Goal: Task Accomplishment & Management: Manage account settings

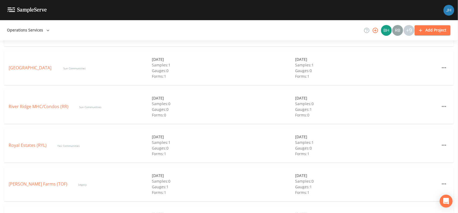
scroll to position [287, 0]
click at [20, 143] on link "Royal Estates (RYL)" at bounding box center [28, 145] width 38 height 6
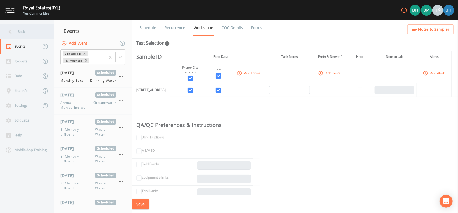
click at [16, 34] on div "Back" at bounding box center [24, 31] width 49 height 15
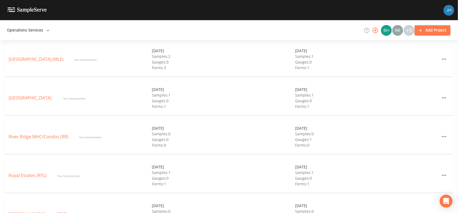
scroll to position [287, 0]
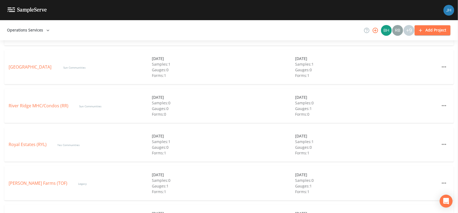
click at [45, 110] on div "River Ridge MHC/Condos (RR) Sun Communities [DATE] Samples: 0 Gauges: 0 Forms: …" at bounding box center [229, 106] width 450 height 34
click at [45, 108] on link "River Ridge MHC/Condos (RR)" at bounding box center [39, 106] width 60 height 6
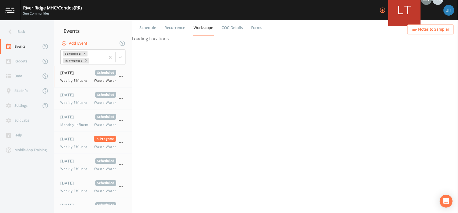
select select "b6a3c313-748b-4795-a028-792ad310bd60"
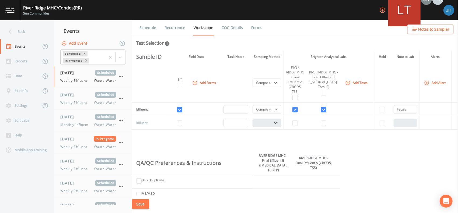
scroll to position [112, 0]
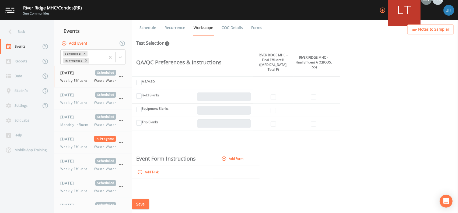
click at [142, 203] on button "Save" at bounding box center [140, 205] width 17 height 10
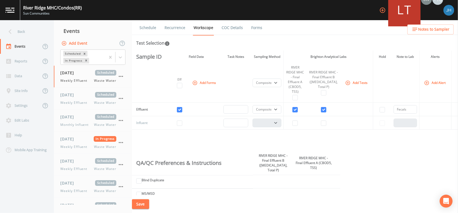
scroll to position [0, 0]
click at [176, 27] on link "Recurrence" at bounding box center [175, 27] width 22 height 15
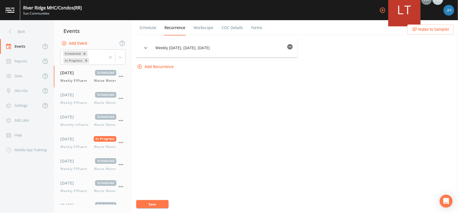
click at [149, 30] on link "Schedule" at bounding box center [148, 27] width 18 height 15
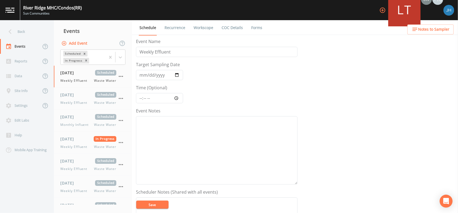
click at [200, 27] on link "Workscope" at bounding box center [203, 27] width 21 height 15
select select "b6a3c313-748b-4795-a028-792ad310bd60"
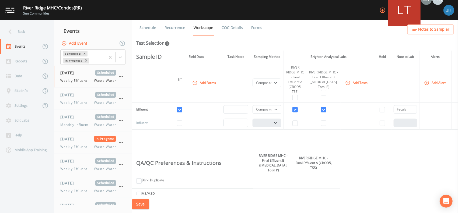
click at [349, 83] on button "Add Tests" at bounding box center [357, 82] width 26 height 9
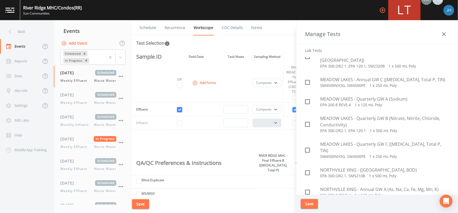
scroll to position [921, 0]
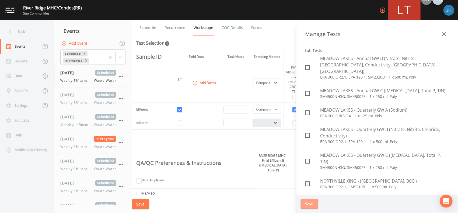
click at [311, 203] on button "Save" at bounding box center [309, 204] width 17 height 10
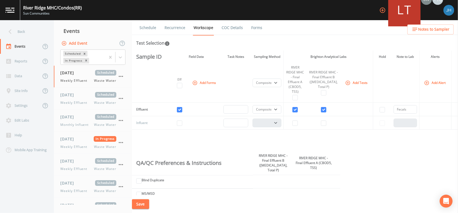
click at [140, 204] on button "Save" at bounding box center [140, 205] width 17 height 10
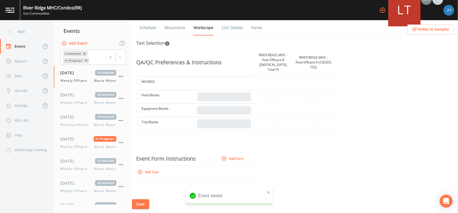
scroll to position [0, 0]
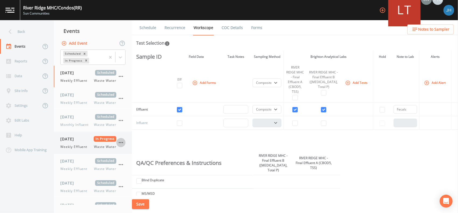
click at [122, 140] on icon "button" at bounding box center [121, 143] width 6 height 6
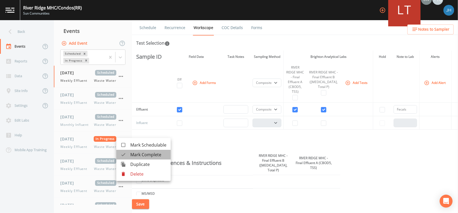
click at [134, 154] on span "Mark Complete" at bounding box center [148, 155] width 36 height 6
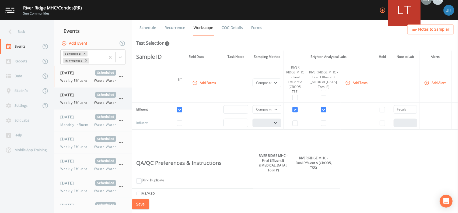
click at [90, 98] on div "[DATE] Scheduled Weekly Effluent Waste Water" at bounding box center [88, 98] width 56 height 13
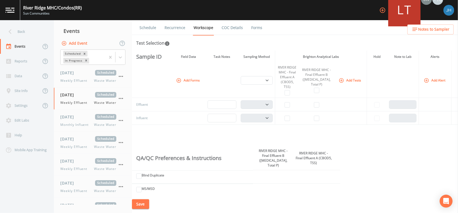
click at [186, 81] on button "Add Forms" at bounding box center [188, 80] width 27 height 9
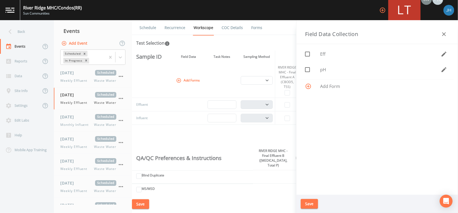
click at [309, 55] on icon at bounding box center [308, 54] width 6 height 6
checkbox input "true"
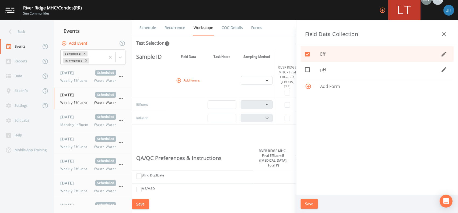
click at [310, 205] on button "Save" at bounding box center [309, 204] width 17 height 10
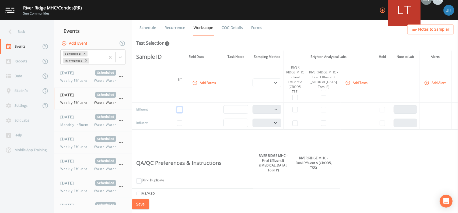
click at [181, 111] on input "checkbox" at bounding box center [179, 109] width 5 height 5
checkbox input "true"
drag, startPoint x: 298, startPoint y: 108, endPoint x: 310, endPoint y: 110, distance: 12.3
click at [298, 108] on input "checkbox" at bounding box center [295, 109] width 5 height 5
checkbox input "true"
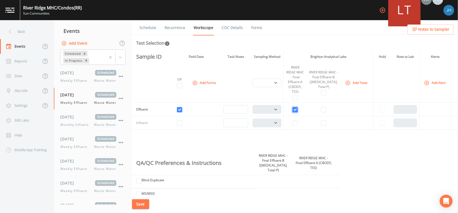
select select "b6a3c313-748b-4795-a028-792ad310bd60"
click at [323, 110] on input "checkbox" at bounding box center [323, 109] width 5 height 5
checkbox input "true"
click at [147, 205] on button "Save" at bounding box center [140, 205] width 17 height 10
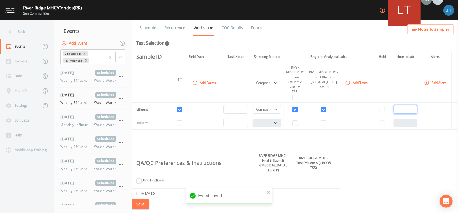
click at [397, 110] on input "text" at bounding box center [406, 109] width 24 height 9
type input "Fecals"
click at [149, 205] on button "Save" at bounding box center [140, 205] width 17 height 10
click at [90, 101] on span "Weekly Effluent" at bounding box center [75, 103] width 30 height 5
select select "b6a3c313-748b-4795-a028-792ad310bd60"
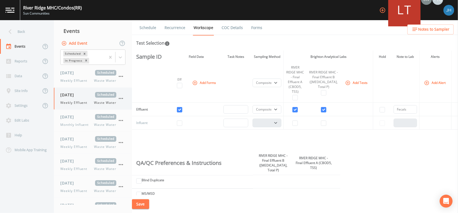
select select "b6a3c313-748b-4795-a028-792ad310bd60"
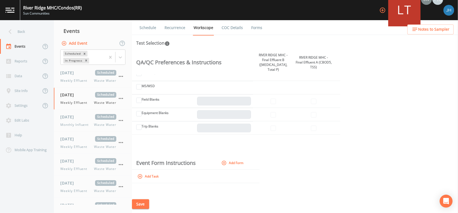
scroll to position [112, 0]
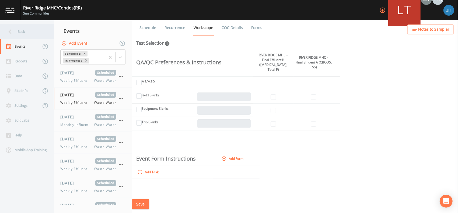
click at [19, 31] on div "Back" at bounding box center [24, 31] width 49 height 15
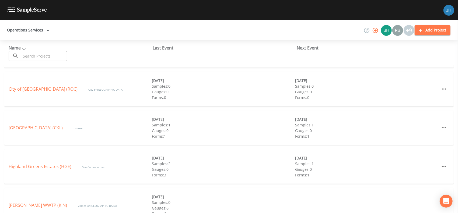
scroll to position [72, 0]
click at [47, 168] on link "Highland Greens Estates (HGE)" at bounding box center [40, 166] width 63 height 6
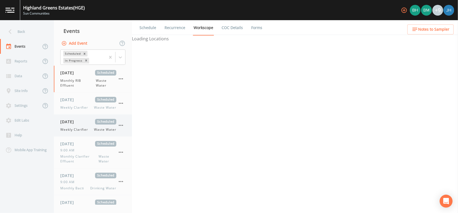
select select "092b3f94-5697-4c94-9891-da161916fdbb"
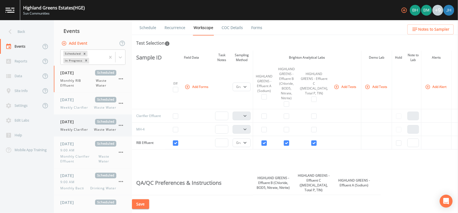
click at [75, 123] on span "[DATE]" at bounding box center [69, 122] width 18 height 6
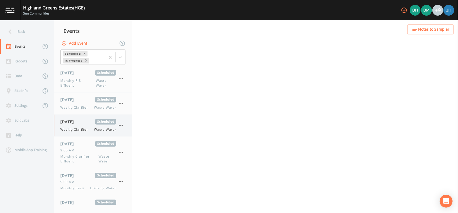
select select "092b3f94-5697-4c94-9891-da161916fdbb"
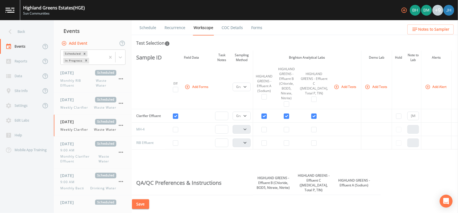
click at [255, 29] on link "Forms" at bounding box center [257, 27] width 13 height 15
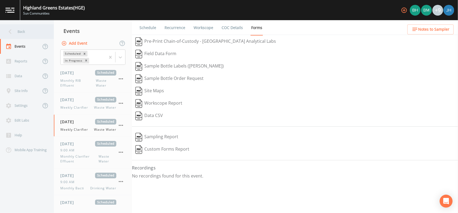
click at [20, 32] on div "Back" at bounding box center [24, 31] width 49 height 15
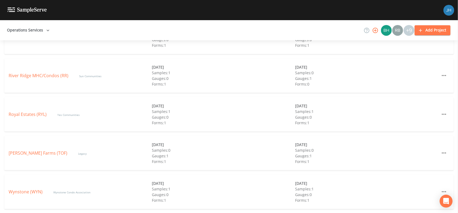
scroll to position [282, 0]
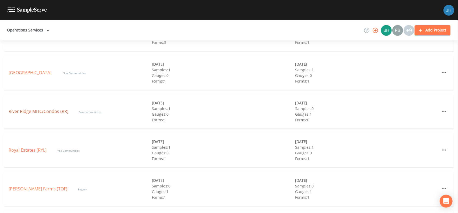
click at [44, 112] on link "River Ridge MHC/Condos (RR)" at bounding box center [39, 112] width 60 height 6
select select "b6a3c313-748b-4795-a028-792ad310bd60"
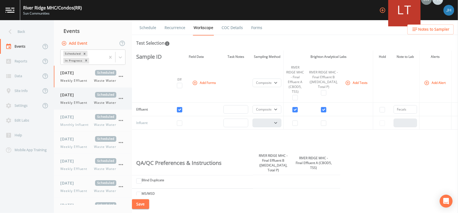
click at [82, 98] on div "[DATE] Scheduled Weekly Effluent Waste Water" at bounding box center [88, 98] width 56 height 13
select select "b6a3c313-748b-4795-a028-792ad310bd60"
click at [235, 27] on link "COC Details" at bounding box center [232, 27] width 23 height 15
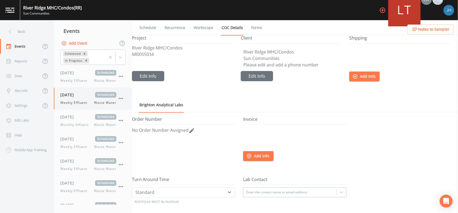
click at [78, 96] on span "[DATE]" at bounding box center [69, 95] width 18 height 6
select select "b6a3c313-748b-4795-a028-792ad310bd60"
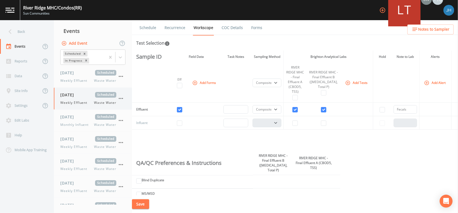
click at [121, 97] on icon "button" at bounding box center [121, 98] width 6 height 6
click at [136, 118] on span "Duplicate" at bounding box center [147, 120] width 35 height 6
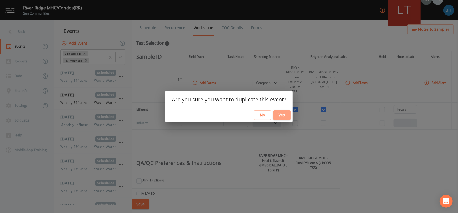
click at [282, 114] on button "Yes" at bounding box center [282, 115] width 17 height 10
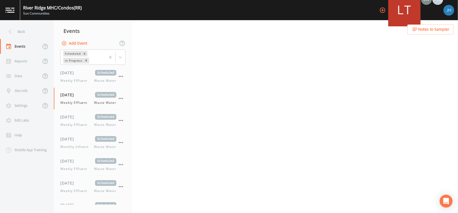
select select "b6a3c313-748b-4795-a028-792ad310bd60"
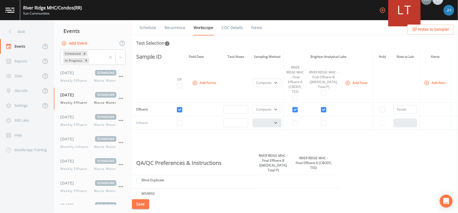
click at [431, 167] on div "Sample ID Field Data Task Notes Sampling Method Brighton Analytical Labs Hold N…" at bounding box center [295, 123] width 326 height 145
click at [71, 124] on span "Weekly Effluent" at bounding box center [75, 125] width 30 height 5
select select "b6a3c313-748b-4795-a028-792ad310bd60"
click at [76, 164] on div "[DATE] Scheduled Weekly Effluent Waste Water" at bounding box center [88, 164] width 56 height 13
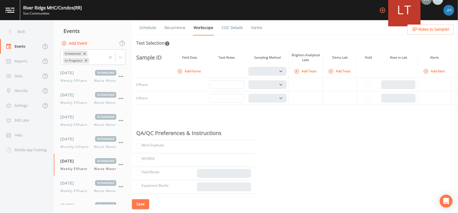
click at [190, 70] on button "Add Forms" at bounding box center [189, 71] width 27 height 9
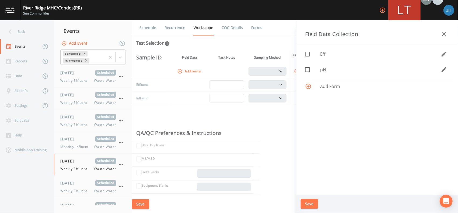
click at [306, 54] on input "checkbox" at bounding box center [304, 51] width 5 height 5
checkbox input "true"
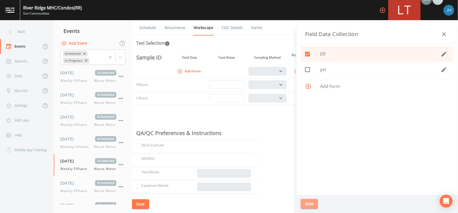
click at [310, 202] on button "Save" at bounding box center [309, 204] width 17 height 10
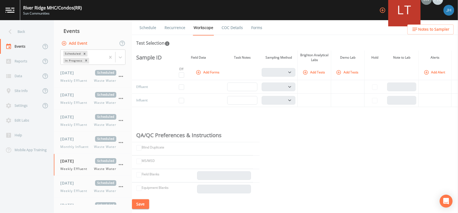
click at [314, 71] on button "Add Tests" at bounding box center [315, 72] width 26 height 9
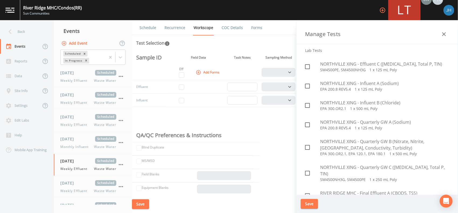
scroll to position [1150, 0]
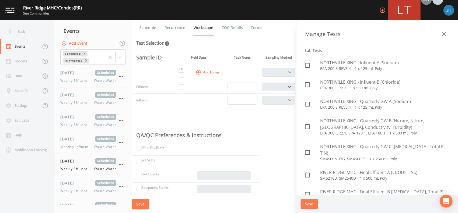
click at [307, 172] on icon at bounding box center [308, 175] width 6 height 6
checkbox input "true"
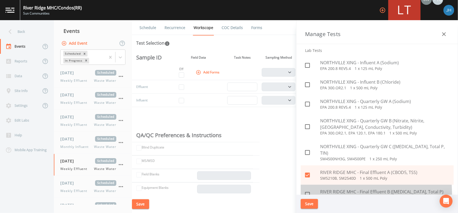
click at [308, 192] on icon at bounding box center [308, 195] width 6 height 6
checkbox input "true"
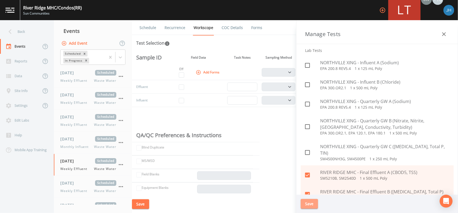
click at [310, 203] on button "Save" at bounding box center [309, 204] width 17 height 10
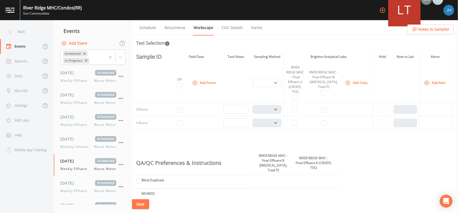
click at [176, 109] on td at bounding box center [179, 109] width 17 height 13
click at [182, 111] on input "checkbox" at bounding box center [179, 109] width 5 height 5
checkbox input "true"
click at [298, 111] on input "checkbox" at bounding box center [295, 109] width 5 height 5
checkbox input "true"
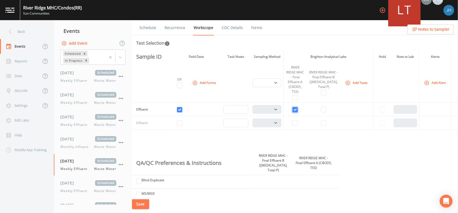
select select "b6a3c313-748b-4795-a028-792ad310bd60"
click at [323, 110] on input "checkbox" at bounding box center [323, 109] width 5 height 5
checkbox input "true"
click at [144, 206] on button "Save" at bounding box center [140, 205] width 17 height 10
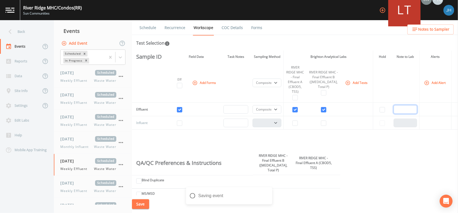
click at [407, 109] on input "text" at bounding box center [406, 109] width 24 height 9
type input "Fecals"
click at [136, 204] on button "Save" at bounding box center [140, 205] width 17 height 10
click at [21, 94] on div "Site Info" at bounding box center [20, 91] width 41 height 15
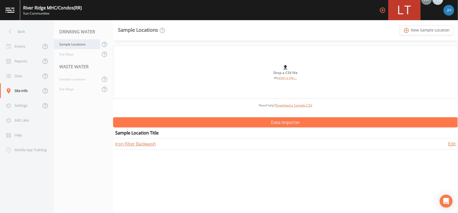
click at [76, 44] on div "Sample Locations" at bounding box center [77, 44] width 46 height 10
click at [452, 144] on link "Edit" at bounding box center [452, 144] width 8 height 6
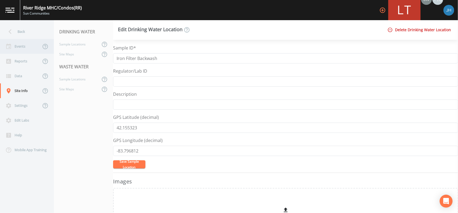
click at [25, 45] on div "Events" at bounding box center [20, 46] width 41 height 15
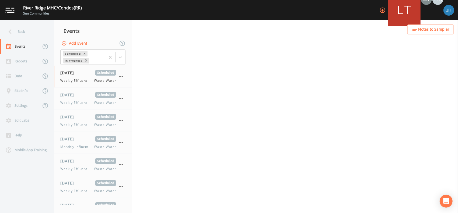
select select "b6a3c313-748b-4795-a028-792ad310bd60"
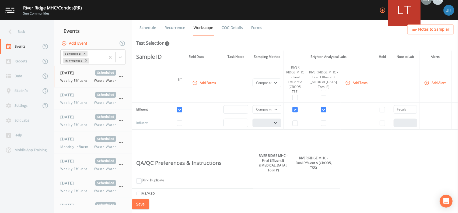
click at [76, 44] on button "Add Event" at bounding box center [74, 44] width 29 height 10
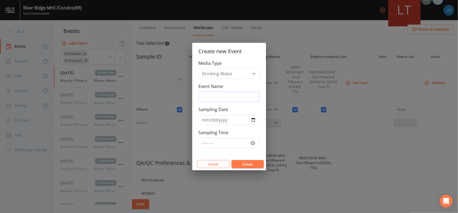
click at [216, 99] on input "Event Name" at bounding box center [229, 97] width 61 height 10
type input "Iron Filter Backwash"
click at [253, 121] on input "Sampling Date" at bounding box center [229, 120] width 61 height 10
type input "[DATE]"
click at [247, 165] on button "Create" at bounding box center [248, 164] width 32 height 8
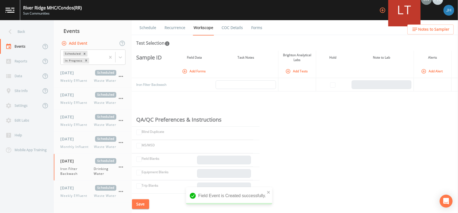
click at [176, 28] on link "Recurrence" at bounding box center [175, 27] width 22 height 15
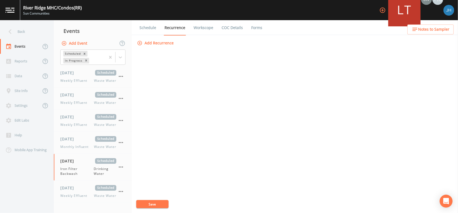
click at [162, 43] on button "Add Recurrence" at bounding box center [156, 43] width 40 height 10
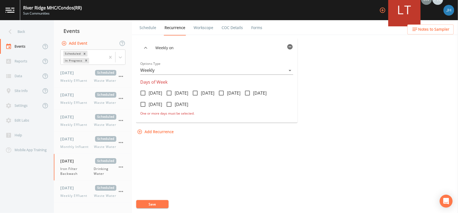
click at [144, 93] on icon at bounding box center [143, 93] width 6 height 6
click at [143, 93] on input "[DATE]" at bounding box center [139, 90] width 5 height 5
checkbox input "true"
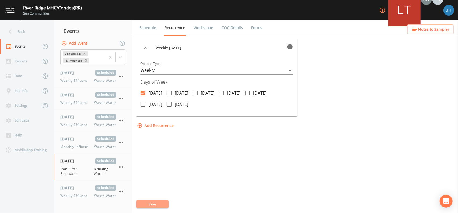
click at [147, 206] on button "Save" at bounding box center [152, 204] width 32 height 8
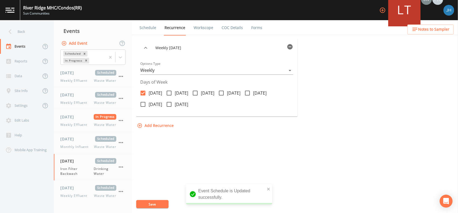
click at [198, 27] on link "Workscope" at bounding box center [203, 27] width 21 height 15
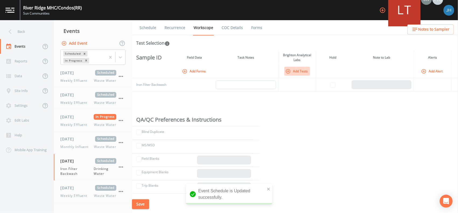
click at [302, 70] on button "Add Tests" at bounding box center [298, 71] width 26 height 9
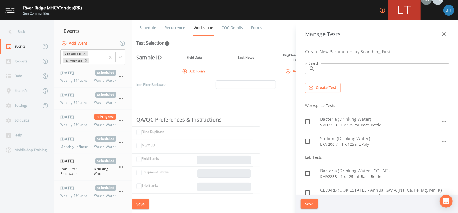
click at [341, 69] on input "Search" at bounding box center [384, 69] width 132 height 11
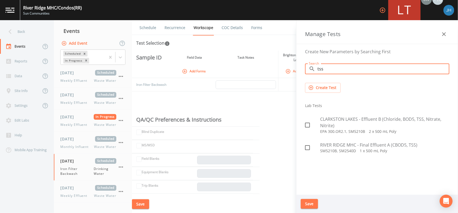
click at [248, 99] on div "Sample ID Field Data Task Notes Brighton Analytical Labs Hold Note to Lab Alert…" at bounding box center [295, 123] width 326 height 145
click at [330, 70] on input "tss" at bounding box center [384, 69] width 132 height 11
type input "t"
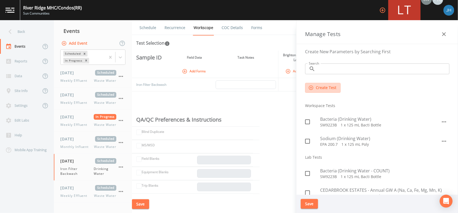
click at [326, 89] on button "Create Test" at bounding box center [323, 88] width 36 height 10
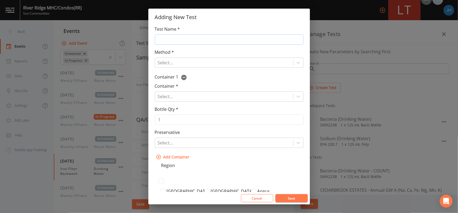
click at [179, 43] on input "Test Name *" at bounding box center [229, 39] width 149 height 10
type input "TSS"
click at [186, 65] on div at bounding box center [224, 63] width 133 height 8
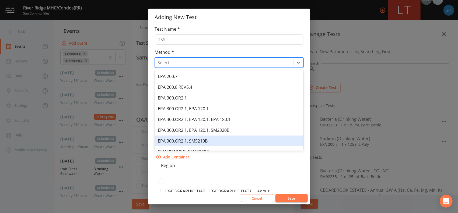
scroll to position [40, 0]
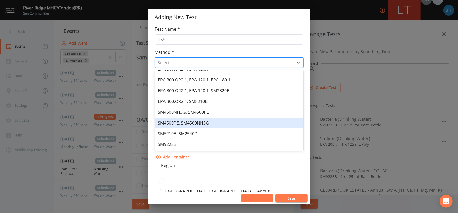
click at [265, 198] on button "Cancel" at bounding box center [257, 199] width 32 height 8
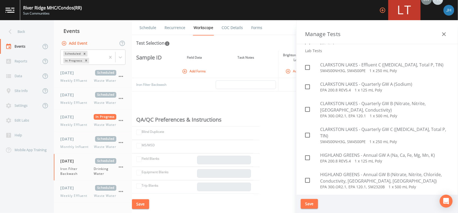
scroll to position [370, 0]
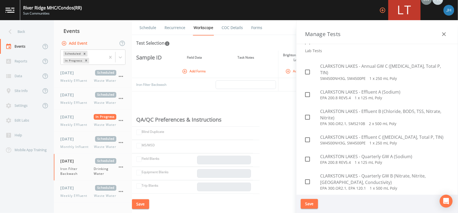
click at [276, 112] on div "Sample ID Field Data Task Notes Brighton Analytical Labs Hold Note to Lab Alert…" at bounding box center [295, 123] width 326 height 145
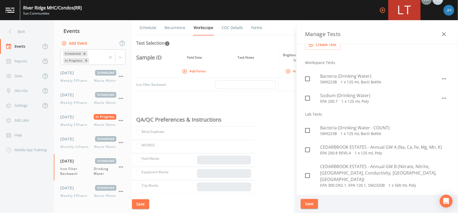
scroll to position [0, 0]
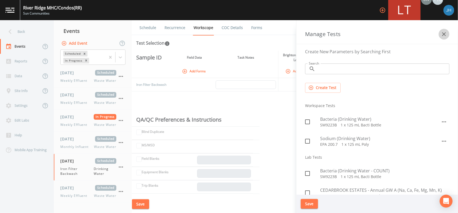
drag, startPoint x: 445, startPoint y: 34, endPoint x: 441, endPoint y: 44, distance: 10.9
click at [445, 34] on icon "button" at bounding box center [444, 34] width 6 height 6
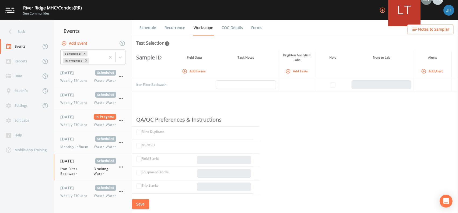
click at [297, 85] on td at bounding box center [297, 84] width 38 height 13
click at [299, 73] on button "Add Tests" at bounding box center [298, 71] width 26 height 9
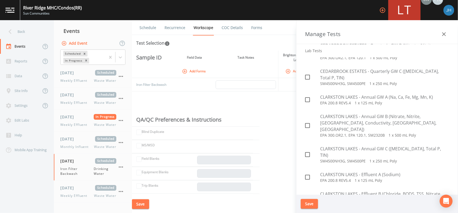
scroll to position [36, 0]
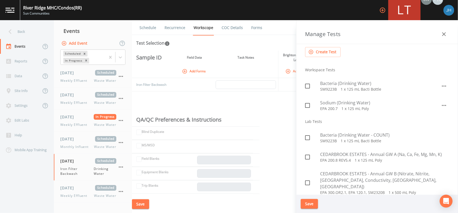
click at [272, 111] on div "Sample ID Field Data Task Notes Brighton Analytical Labs Hold Note to Lab Alert…" at bounding box center [295, 123] width 326 height 145
click at [447, 32] on icon "button" at bounding box center [444, 34] width 6 height 6
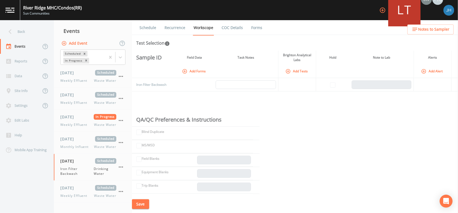
click at [247, 89] on td at bounding box center [246, 84] width 65 height 13
click at [246, 87] on input "text" at bounding box center [246, 85] width 60 height 9
click at [288, 106] on div "Sample ID Field Data Task Notes Brighton Analytical Labs Hold Note to Lab Alert…" at bounding box center [295, 123] width 326 height 145
click at [141, 203] on button "Save" at bounding box center [140, 205] width 17 height 10
click at [231, 25] on link "COC Details" at bounding box center [232, 27] width 23 height 15
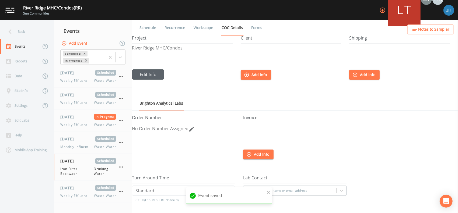
click at [149, 77] on button "Edit Info" at bounding box center [148, 75] width 32 height 10
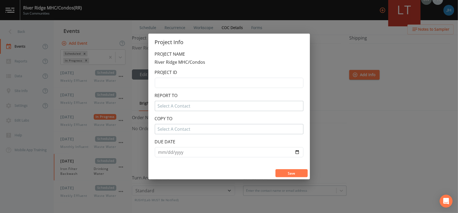
click at [346, 136] on div "Project Info PROJECT NAME River Ridge MHC/Condos PROJECT ID REPORT TO Select A …" at bounding box center [229, 106] width 458 height 213
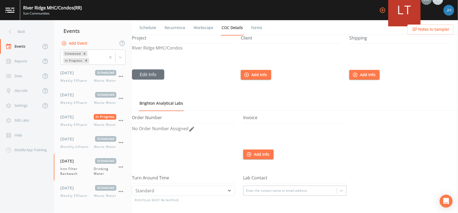
click at [261, 74] on button "Add Info" at bounding box center [256, 75] width 30 height 10
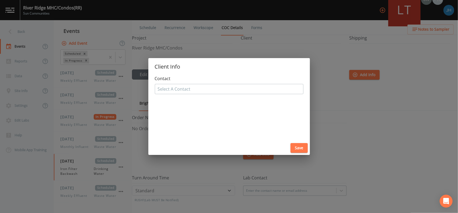
click at [233, 85] on div at bounding box center [229, 89] width 143 height 9
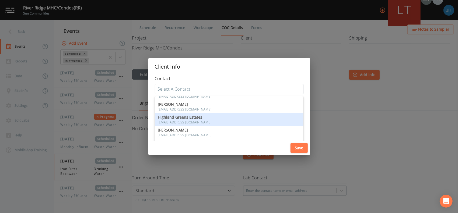
scroll to position [108, 0]
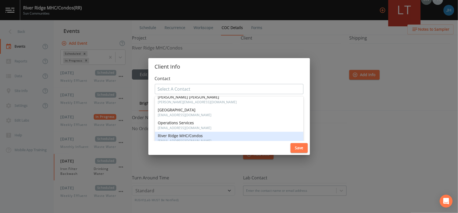
click at [193, 140] on span "[EMAIL_ADDRESS][DOMAIN_NAME]" at bounding box center [229, 141] width 142 height 3
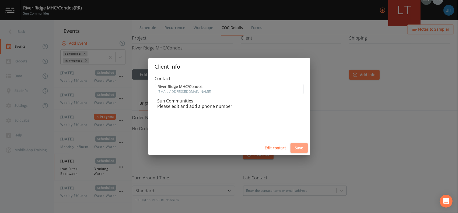
click at [298, 151] on button "Save" at bounding box center [299, 148] width 17 height 10
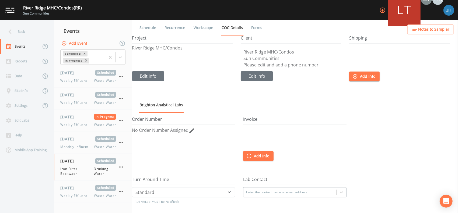
click at [200, 28] on link "Workscope" at bounding box center [203, 27] width 21 height 15
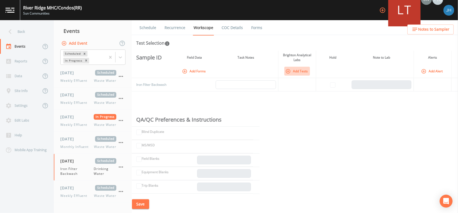
click at [293, 70] on button "Add Tests" at bounding box center [298, 71] width 26 height 9
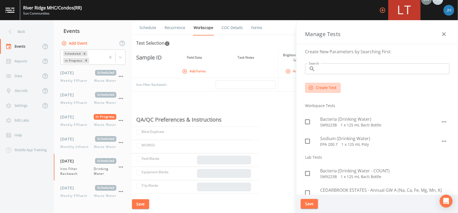
click at [325, 92] on button "Create Test" at bounding box center [323, 88] width 36 height 10
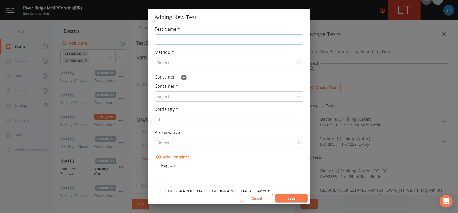
click at [172, 37] on input "Test Name *" at bounding box center [229, 39] width 149 height 10
type input "TSS"
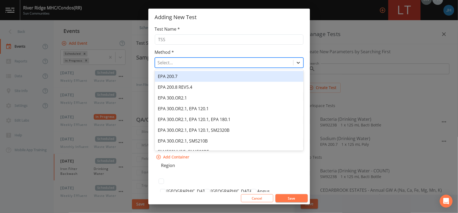
click at [296, 62] on icon at bounding box center [298, 62] width 5 height 5
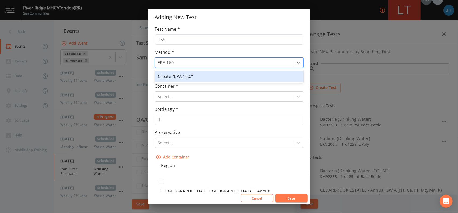
type input "EPA 160.2"
click at [185, 74] on div "Create "EPA 160.2"" at bounding box center [229, 76] width 149 height 11
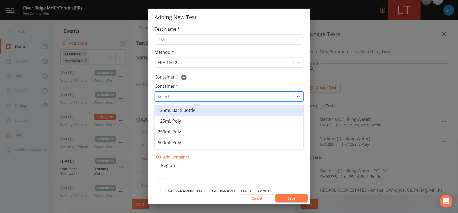
click at [202, 99] on div at bounding box center [224, 97] width 133 height 8
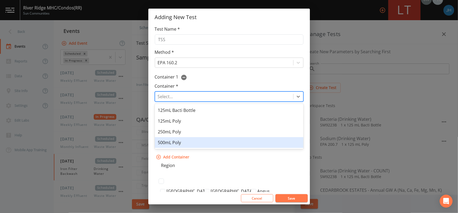
click at [185, 147] on div "500mL Poly" at bounding box center [229, 142] width 149 height 11
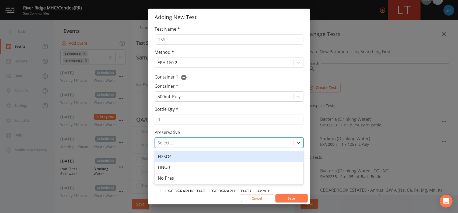
click at [296, 144] on icon at bounding box center [298, 142] width 5 height 5
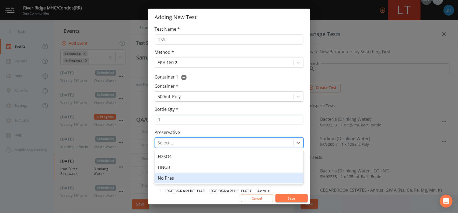
click at [178, 181] on div "No Pres" at bounding box center [229, 178] width 149 height 11
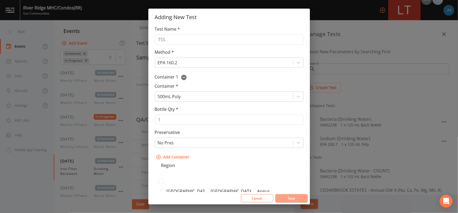
click at [284, 197] on button "Save" at bounding box center [292, 199] width 32 height 8
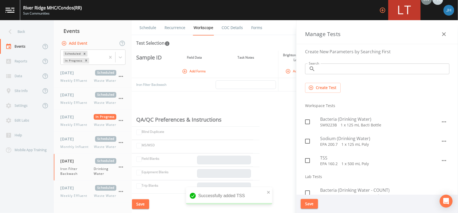
click at [307, 160] on input "checkbox" at bounding box center [304, 157] width 5 height 5
checkbox input "true"
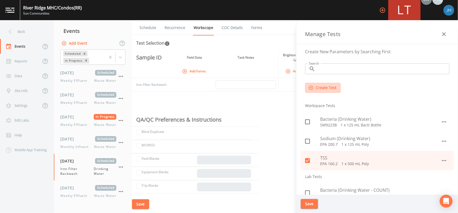
click at [320, 89] on button "Create Test" at bounding box center [323, 88] width 36 height 10
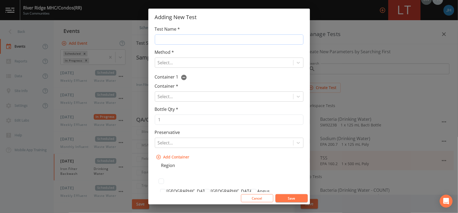
click at [201, 38] on input "Test Name *" at bounding box center [229, 39] width 149 height 10
type input "Iron"
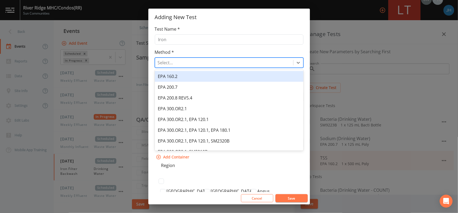
click at [176, 60] on div at bounding box center [224, 63] width 133 height 8
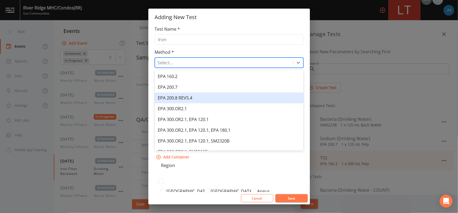
click at [185, 98] on div "EPA 200.8 REV5.4" at bounding box center [229, 98] width 149 height 11
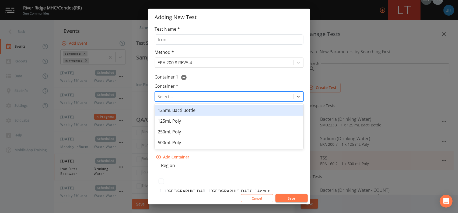
click at [183, 99] on div at bounding box center [224, 97] width 133 height 8
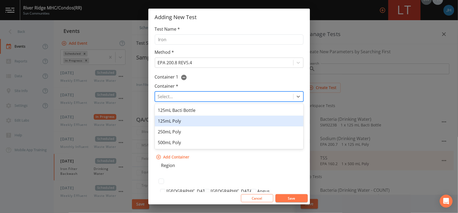
click at [183, 124] on div "125mL Poly" at bounding box center [229, 121] width 149 height 11
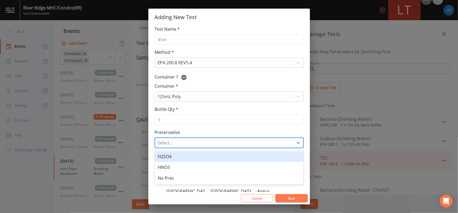
click at [186, 144] on div at bounding box center [224, 143] width 133 height 8
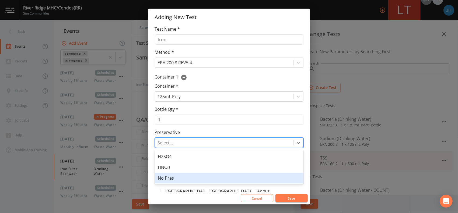
click at [167, 182] on div "No Pres" at bounding box center [229, 178] width 149 height 11
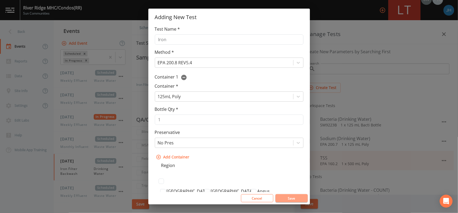
click at [298, 200] on button "Save" at bounding box center [292, 199] width 32 height 8
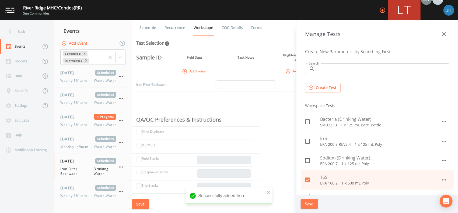
click at [310, 160] on icon at bounding box center [308, 161] width 6 height 6
checkbox input "true"
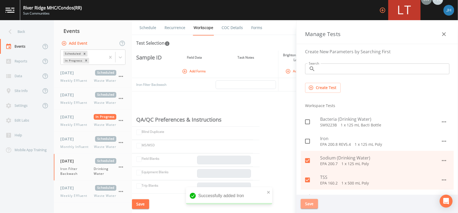
click at [311, 206] on button "Save" at bounding box center [309, 204] width 17 height 10
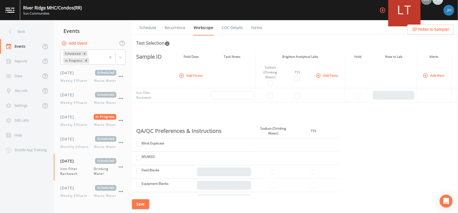
click at [330, 75] on button "Add Tests" at bounding box center [328, 75] width 26 height 9
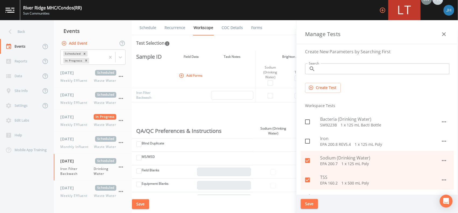
click at [309, 161] on icon at bounding box center [307, 160] width 5 height 5
checkbox input "false"
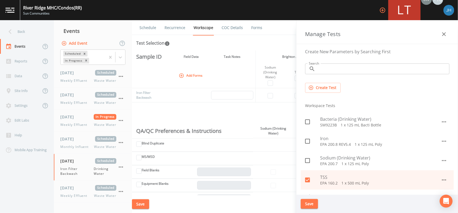
click at [308, 142] on icon at bounding box center [308, 141] width 6 height 6
checkbox input "true"
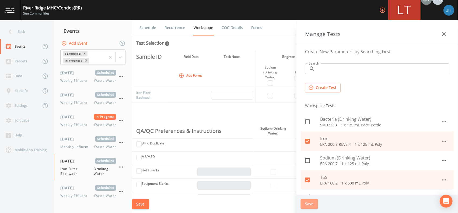
click at [314, 203] on button "Save" at bounding box center [309, 204] width 17 height 10
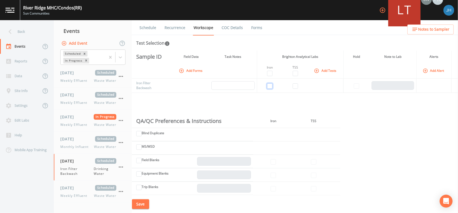
click at [271, 86] on input "checkbox" at bounding box center [269, 86] width 5 height 5
checkbox input "true"
click at [296, 87] on input "checkbox" at bounding box center [295, 86] width 5 height 5
checkbox input "true"
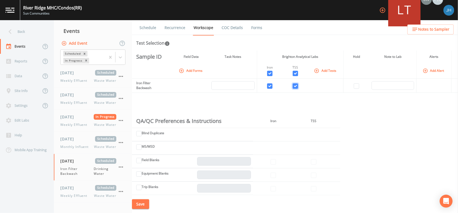
checkbox input "true"
click at [145, 200] on button "Save" at bounding box center [140, 205] width 17 height 10
click at [180, 28] on link "Recurrence" at bounding box center [175, 27] width 22 height 15
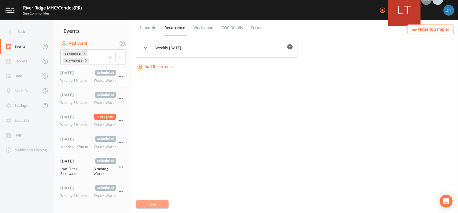
click at [150, 203] on button "Save" at bounding box center [152, 204] width 32 height 8
click at [22, 93] on div "Site Info" at bounding box center [20, 91] width 41 height 15
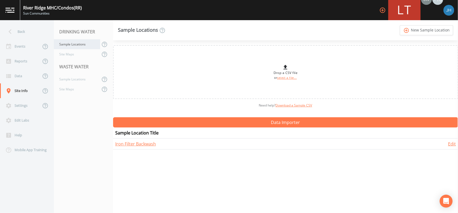
click at [79, 44] on div "Sample Locations" at bounding box center [77, 44] width 46 height 10
click at [421, 29] on link "add_circle_outline New Sample Location" at bounding box center [426, 30] width 53 height 10
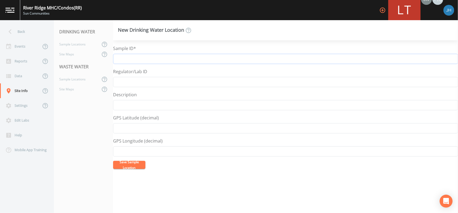
click at [131, 57] on input "Sample ID*" at bounding box center [285, 59] width 345 height 10
type input "289 Dundee (Office Sink)"
click at [134, 84] on input "Regulator/Lab ID" at bounding box center [285, 82] width 345 height 10
type input "DIST"
click at [130, 166] on button "Save Sample Location" at bounding box center [129, 165] width 32 height 8
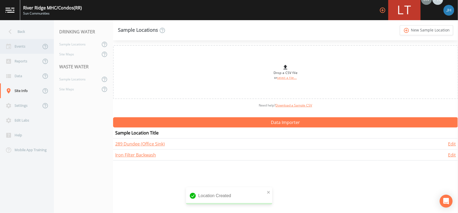
click at [19, 49] on div "Events" at bounding box center [20, 46] width 41 height 15
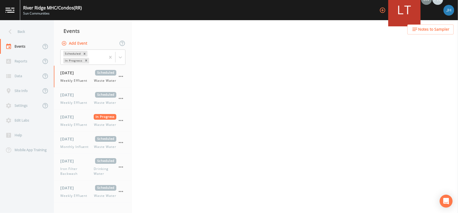
select select "b6a3c313-748b-4795-a028-792ad310bd60"
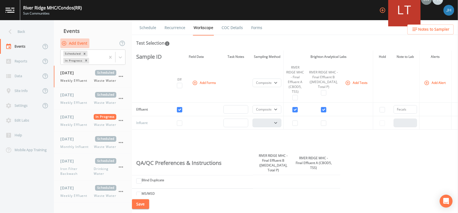
click at [81, 43] on button "Add Event" at bounding box center [74, 44] width 29 height 10
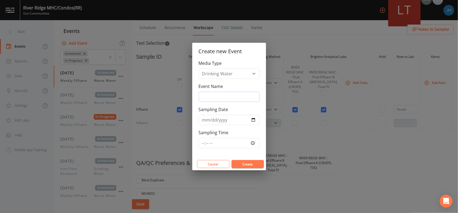
click at [238, 99] on input "Event Name" at bounding box center [229, 97] width 61 height 10
type input "Monthly Bacti"
click at [253, 121] on input "Sampling Date" at bounding box center [229, 120] width 61 height 10
type input "[DATE]"
click at [241, 163] on button "Create" at bounding box center [248, 164] width 32 height 8
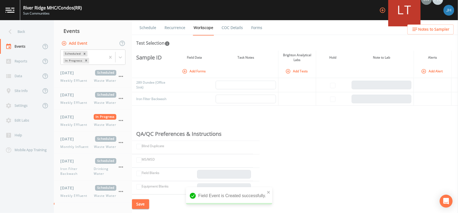
click at [177, 27] on link "Recurrence" at bounding box center [175, 27] width 22 height 15
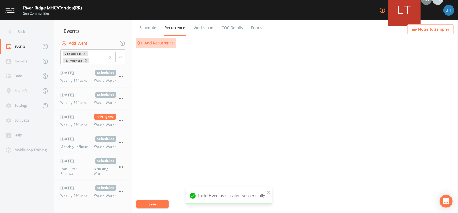
click at [169, 43] on button "Add Recurrence" at bounding box center [156, 43] width 40 height 10
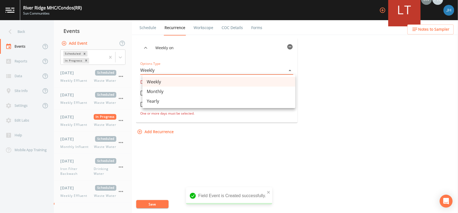
click at [288, 69] on body "River Ridge MHC/Condos (RR) Sun Communities +10 Back Events Reports Data Site I…" at bounding box center [229, 106] width 458 height 213
click at [160, 89] on li "Monthly" at bounding box center [219, 92] width 153 height 10
type input "MONTHLY"
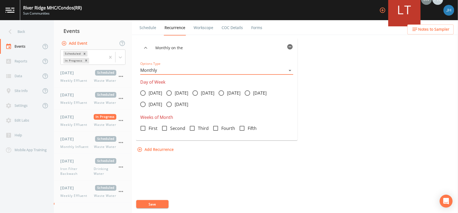
click at [145, 129] on icon at bounding box center [143, 128] width 6 height 6
click at [143, 128] on input "First" at bounding box center [139, 125] width 5 height 5
checkbox input "true"
click at [144, 94] on icon at bounding box center [143, 93] width 6 height 6
click at [143, 93] on input "[DATE]" at bounding box center [139, 90] width 5 height 5
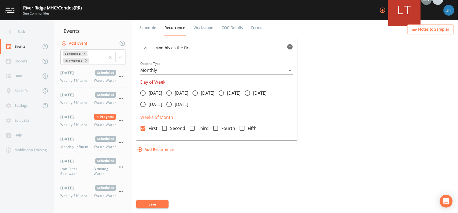
radio input "true"
click at [151, 203] on button "Save" at bounding box center [152, 204] width 32 height 8
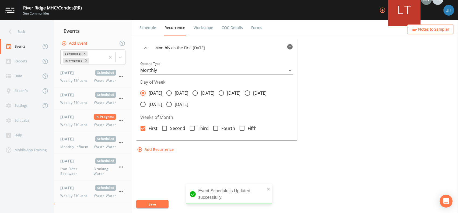
click at [146, 92] on icon at bounding box center [143, 93] width 6 height 6
click at [143, 92] on input "[DATE]" at bounding box center [139, 90] width 5 height 5
click at [145, 95] on icon at bounding box center [143, 93] width 6 height 6
click at [143, 93] on input "[DATE]" at bounding box center [139, 90] width 5 height 5
click at [145, 103] on icon at bounding box center [143, 104] width 6 height 6
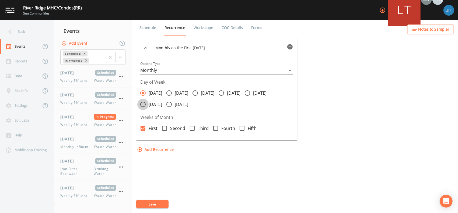
click at [143, 103] on input "[DATE]" at bounding box center [139, 101] width 5 height 5
radio input "true"
click at [146, 94] on icon at bounding box center [143, 93] width 6 height 6
click at [143, 93] on input "[DATE]" at bounding box center [139, 90] width 5 height 5
radio input "true"
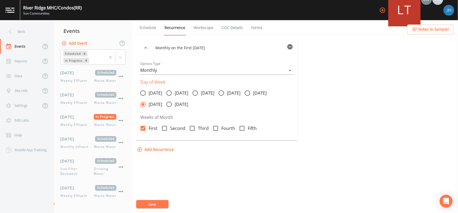
radio input "false"
click at [171, 172] on div "Monthly on the First [DATE] Options Type Monthly MONTHLY Day of Week [DATE] [DA…" at bounding box center [295, 125] width 318 height 175
click at [144, 93] on icon at bounding box center [143, 93] width 3 height 3
click at [143, 93] on input "[DATE]" at bounding box center [139, 90] width 5 height 5
click at [153, 203] on button "Save" at bounding box center [152, 204] width 32 height 8
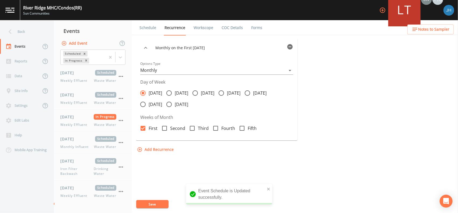
click at [202, 27] on link "Workscope" at bounding box center [203, 27] width 21 height 15
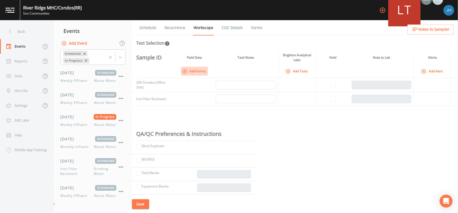
click at [202, 72] on button "Add Forms" at bounding box center [194, 71] width 27 height 9
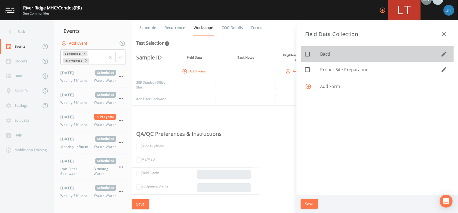
click at [308, 56] on icon at bounding box center [307, 54] width 5 height 5
checkbox input "true"
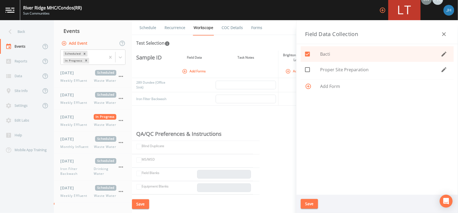
click at [309, 70] on icon at bounding box center [308, 70] width 6 height 6
checkbox input "true"
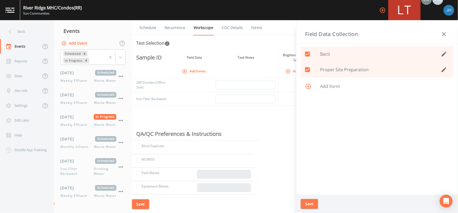
click at [309, 207] on button "Save" at bounding box center [309, 204] width 17 height 10
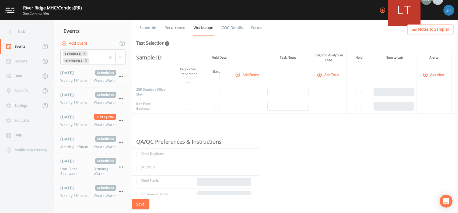
click at [326, 73] on button "Add Tests" at bounding box center [329, 74] width 26 height 9
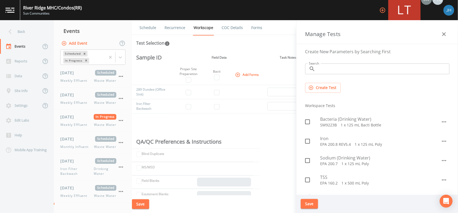
click at [307, 122] on icon at bounding box center [308, 122] width 6 height 6
checkbox input "true"
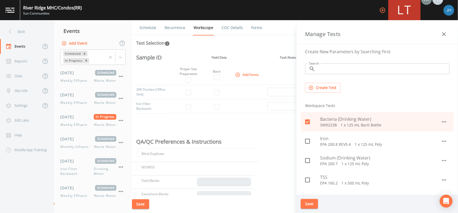
click at [311, 205] on button "Save" at bounding box center [309, 204] width 17 height 10
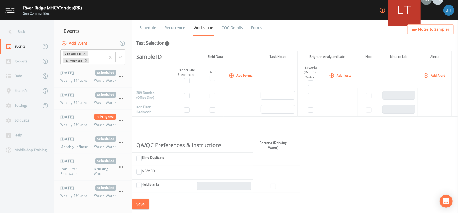
click at [314, 97] on td at bounding box center [311, 95] width 27 height 14
click at [312, 95] on input "checkbox" at bounding box center [310, 95] width 5 height 5
checkbox input "true"
click at [190, 96] on input "checkbox" at bounding box center [186, 95] width 5 height 5
checkbox input "true"
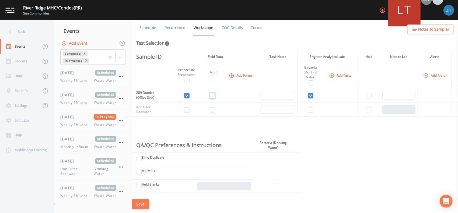
click at [213, 96] on input "checkbox" at bounding box center [212, 95] width 5 height 5
checkbox input "true"
click at [141, 206] on button "Save" at bounding box center [140, 205] width 17 height 10
click at [238, 27] on link "COC Details" at bounding box center [232, 27] width 23 height 15
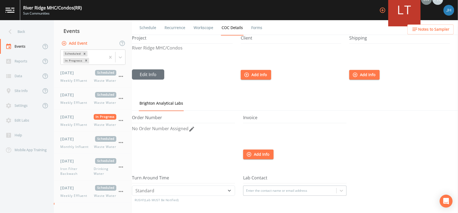
click at [260, 75] on button "Add Info" at bounding box center [256, 75] width 30 height 10
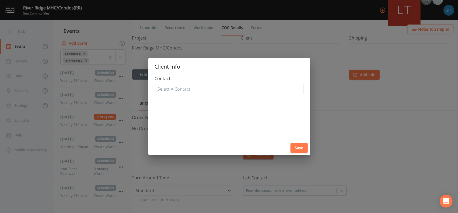
click at [193, 89] on div at bounding box center [229, 89] width 143 height 9
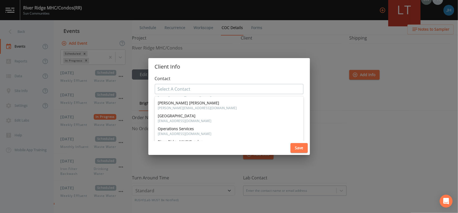
scroll to position [115, 0]
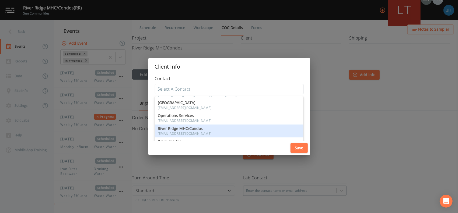
click at [186, 129] on span "River Ridge MHC/Condos" at bounding box center [229, 129] width 142 height 4
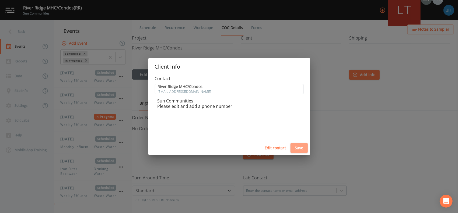
click at [299, 147] on button "Save" at bounding box center [299, 148] width 17 height 10
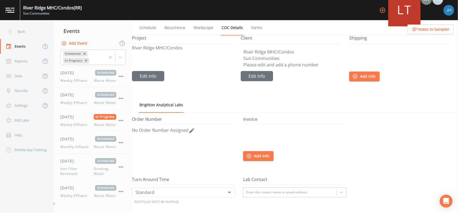
click at [150, 24] on link "Schedule" at bounding box center [148, 27] width 18 height 15
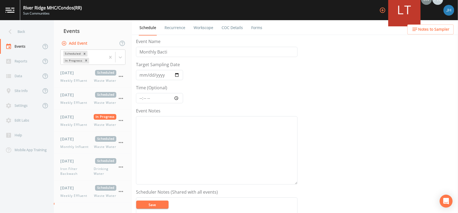
click at [182, 24] on link "Recurrence" at bounding box center [175, 27] width 22 height 15
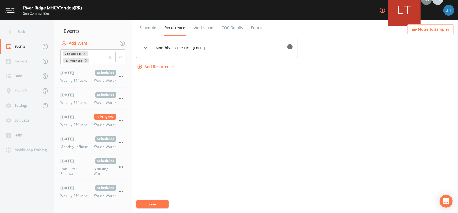
click at [200, 25] on link "Workscope" at bounding box center [203, 27] width 21 height 15
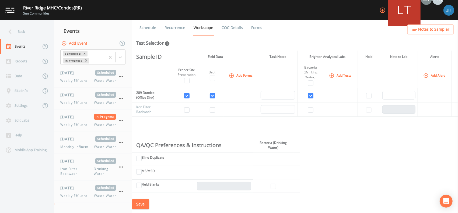
click at [232, 26] on link "COC Details" at bounding box center [232, 27] width 23 height 15
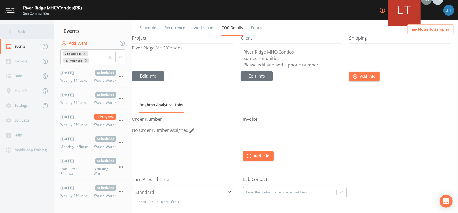
click at [15, 34] on div "Back" at bounding box center [24, 31] width 49 height 15
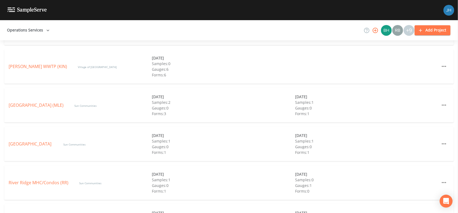
scroll to position [287, 0]
click at [38, 65] on link "[GEOGRAPHIC_DATA]" at bounding box center [31, 67] width 44 height 6
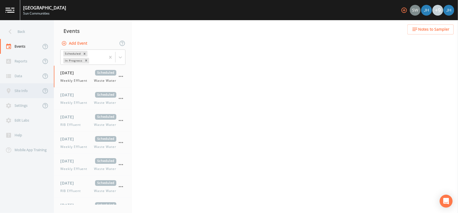
click at [22, 92] on div "Site Info" at bounding box center [20, 91] width 41 height 15
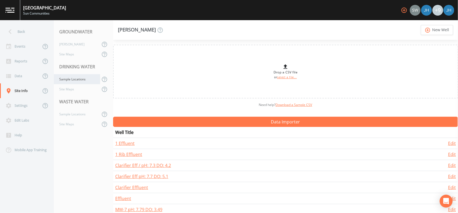
click at [67, 78] on div "Sample Locations" at bounding box center [77, 79] width 46 height 10
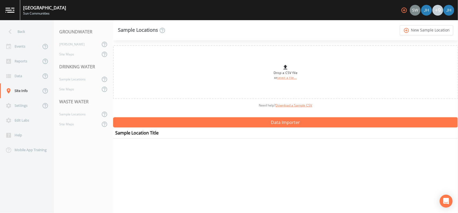
click at [20, 181] on nav "Back Events Reports Data Site Info Settings Edit Labs Help Mobile App Training" at bounding box center [27, 116] width 54 height 193
click at [428, 29] on link "add_circle_outline New Sample Location" at bounding box center [426, 30] width 53 height 10
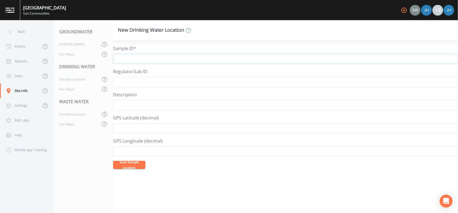
click at [162, 61] on input "Sample ID*" at bounding box center [285, 59] width 345 height 10
type input "WWTP Sink"
click at [122, 82] on input "Regulator/Lab ID" at bounding box center [285, 82] width 345 height 10
click at [125, 82] on input "DISt-1" at bounding box center [285, 82] width 345 height 10
type input "DIST-1"
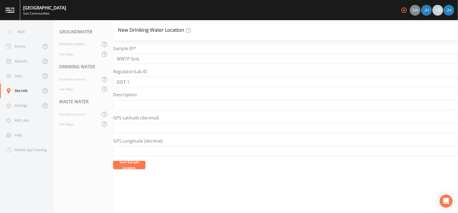
click at [129, 164] on button "Save Sample Location" at bounding box center [129, 165] width 32 height 8
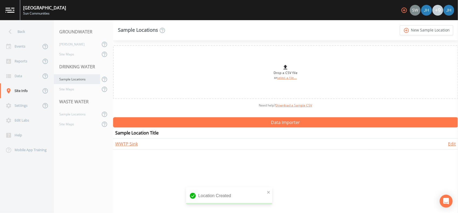
click at [71, 80] on div "Sample Locations" at bounding box center [77, 79] width 46 height 10
click at [416, 29] on link "add_circle_outline New Sample Location" at bounding box center [426, 30] width 53 height 10
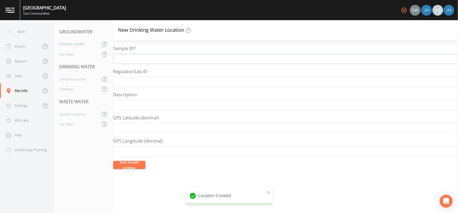
click at [151, 57] on input "Sample ID*" at bounding box center [285, 59] width 345 height 10
type input "[STREET_ADDRESS]"
click at [139, 81] on input "Regulator/Lab ID" at bounding box center [285, 82] width 345 height 10
type input "DIST - 2"
click at [131, 165] on button "Save Sample Location" at bounding box center [129, 165] width 32 height 8
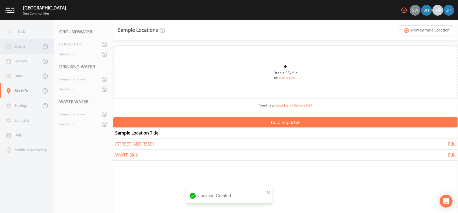
click at [19, 45] on div "Events" at bounding box center [20, 46] width 41 height 15
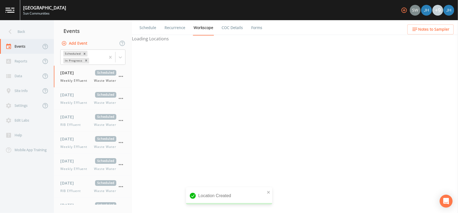
select select "092b3f94-5697-4c94-9891-da161916fdbb"
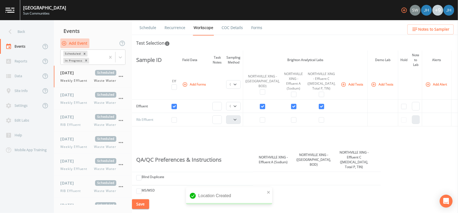
click at [82, 45] on button "Add Event" at bounding box center [74, 44] width 29 height 10
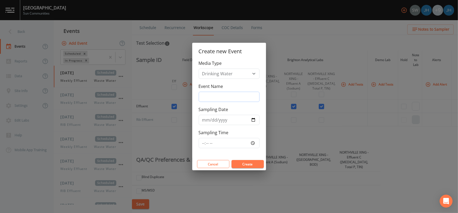
click at [248, 98] on input "Event Name" at bounding box center [229, 97] width 61 height 10
type input "Monthly Bacti"
click at [256, 120] on input "[DATE]" at bounding box center [229, 120] width 61 height 10
type input "[DATE]"
click at [250, 165] on button "Create" at bounding box center [248, 164] width 32 height 8
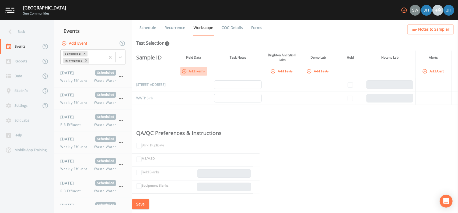
click at [198, 70] on button "Add Forms" at bounding box center [194, 71] width 27 height 9
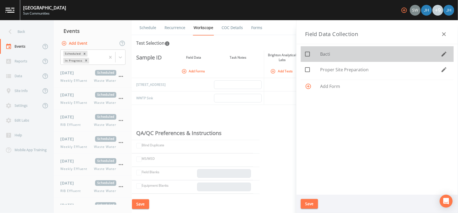
click at [309, 54] on icon at bounding box center [308, 54] width 6 height 6
checkbox input "true"
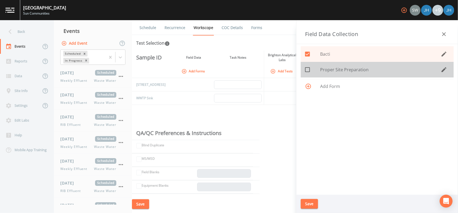
click at [308, 69] on icon at bounding box center [308, 70] width 6 height 6
checkbox input "true"
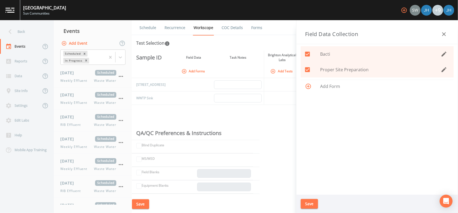
click at [307, 204] on button "Save" at bounding box center [309, 204] width 17 height 10
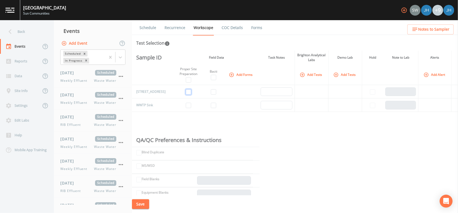
click at [188, 94] on input "checkbox" at bounding box center [188, 91] width 5 height 5
checkbox input "true"
click at [212, 93] on input "checkbox" at bounding box center [213, 91] width 5 height 5
checkbox input "true"
click at [306, 74] on button "Add Tests" at bounding box center [312, 74] width 26 height 9
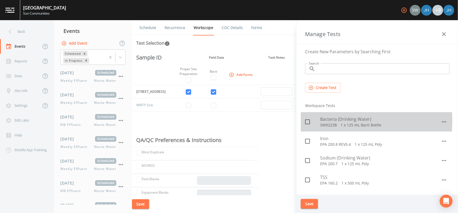
click at [310, 121] on icon at bounding box center [307, 122] width 5 height 5
checkbox input "true"
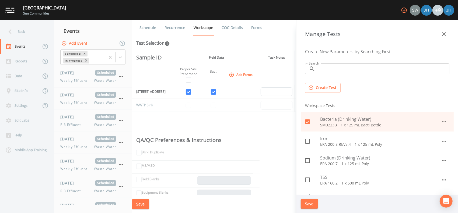
click at [310, 200] on button "Save" at bounding box center [309, 204] width 17 height 10
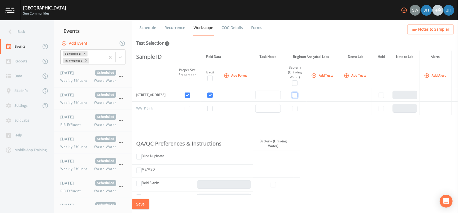
click at [295, 94] on input "checkbox" at bounding box center [294, 95] width 5 height 5
checkbox input "true"
click at [142, 205] on button "Save" at bounding box center [140, 205] width 17 height 10
click at [232, 76] on button "Add Forms" at bounding box center [236, 75] width 27 height 9
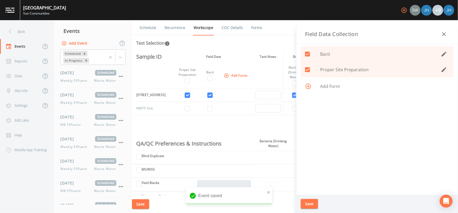
click at [446, 55] on icon "button" at bounding box center [444, 54] width 6 height 6
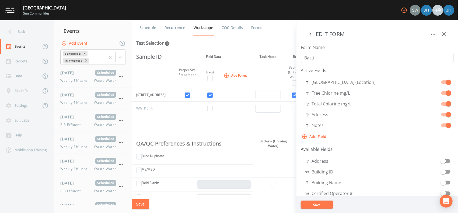
click at [323, 204] on button "Save" at bounding box center [317, 205] width 32 height 8
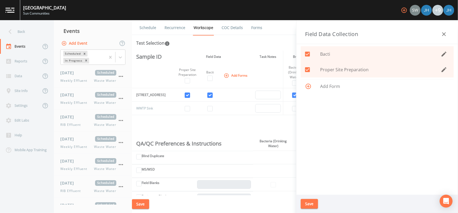
click at [444, 70] on icon "button" at bounding box center [444, 69] width 5 height 5
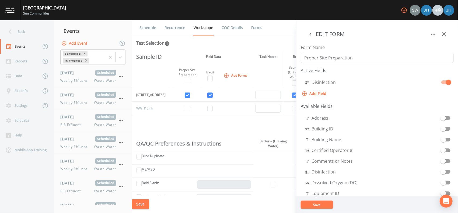
click at [220, 126] on div "Sample ID Field Data Task Notes Brighton Analytical Labs Demo Lab Hold Note to …" at bounding box center [295, 123] width 326 height 145
click at [322, 203] on button "Save" at bounding box center [317, 205] width 32 height 8
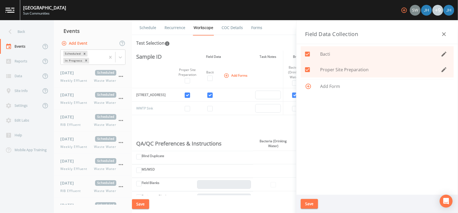
click at [231, 137] on th "QA/QC Preferences & Instructions" at bounding box center [192, 144] width 121 height 14
click at [313, 204] on button "Save" at bounding box center [309, 204] width 17 height 10
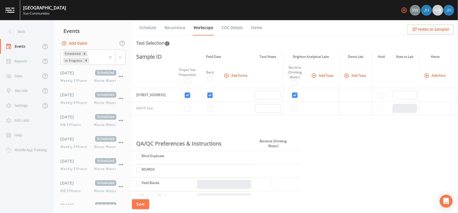
click at [141, 203] on button "Save" at bounding box center [140, 205] width 17 height 10
drag, startPoint x: 185, startPoint y: 110, endPoint x: 189, endPoint y: 110, distance: 4.6
click at [185, 110] on input "checkbox" at bounding box center [187, 108] width 5 height 5
checkbox input "true"
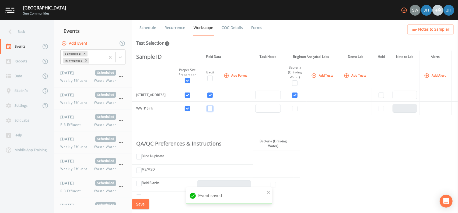
click at [210, 109] on input "checkbox" at bounding box center [210, 108] width 5 height 5
checkbox input "true"
click at [294, 109] on input "checkbox" at bounding box center [294, 108] width 5 height 5
checkbox input "true"
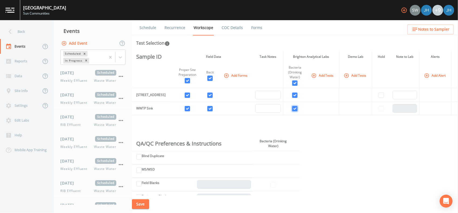
checkbox input "true"
click at [141, 205] on button "Save" at bounding box center [140, 205] width 17 height 10
click at [235, 30] on link "COC Details" at bounding box center [232, 27] width 23 height 15
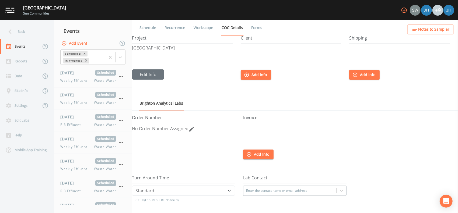
click at [200, 28] on link "Workscope" at bounding box center [203, 27] width 21 height 15
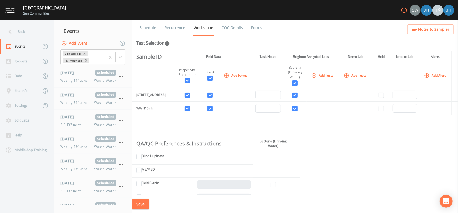
click at [239, 25] on link "COC Details" at bounding box center [232, 27] width 23 height 15
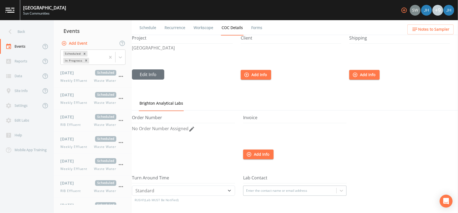
click at [258, 75] on button "Add Info" at bounding box center [256, 75] width 30 height 10
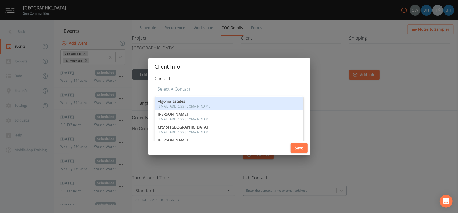
click at [234, 93] on div at bounding box center [229, 89] width 143 height 9
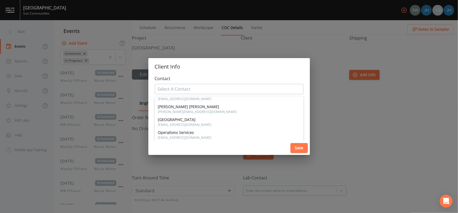
scroll to position [108, 0]
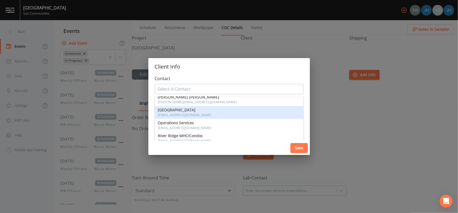
click at [204, 112] on span "[GEOGRAPHIC_DATA]" at bounding box center [229, 110] width 142 height 4
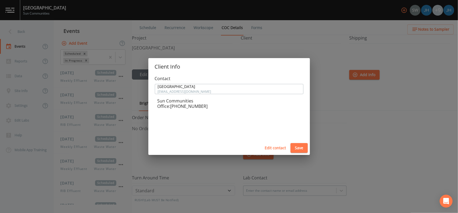
click at [302, 151] on button "Save" at bounding box center [299, 148] width 17 height 10
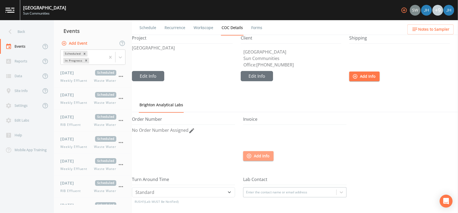
click at [256, 154] on button "Add Info" at bounding box center [258, 156] width 30 height 10
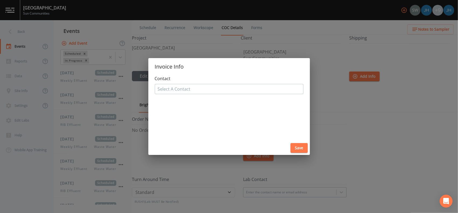
click at [207, 89] on div at bounding box center [229, 89] width 143 height 9
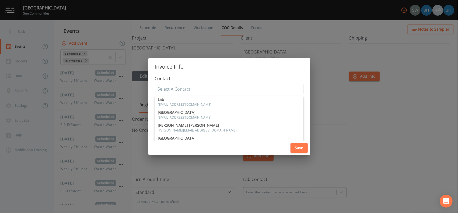
scroll to position [115, 0]
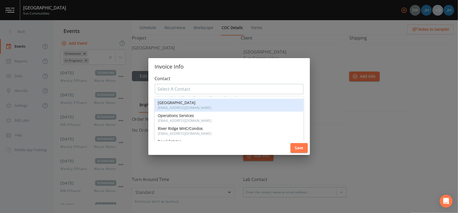
click at [208, 105] on div "[GEOGRAPHIC_DATA] [EMAIL_ADDRESS][DOMAIN_NAME]" at bounding box center [229, 105] width 142 height 9
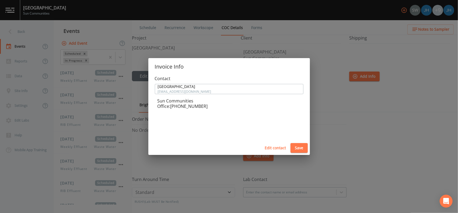
click at [300, 149] on button "Save" at bounding box center [299, 148] width 17 height 10
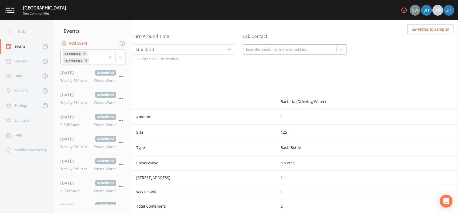
scroll to position [0, 0]
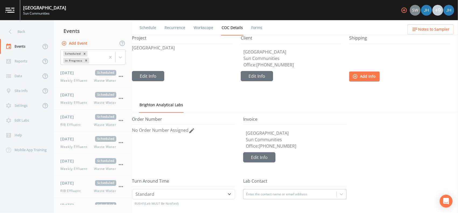
click at [173, 30] on link "Recurrence" at bounding box center [175, 27] width 22 height 15
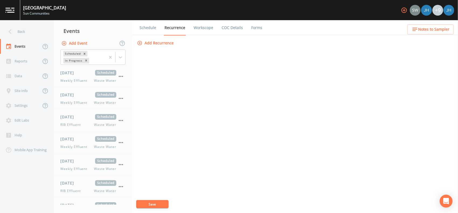
click at [159, 203] on button "Save" at bounding box center [152, 204] width 32 height 8
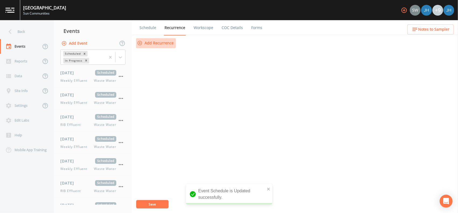
click at [160, 42] on button "Add Recurrence" at bounding box center [156, 43] width 40 height 10
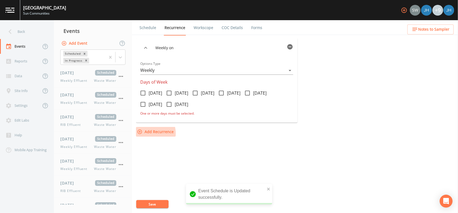
click at [151, 134] on button "Add Recurrence" at bounding box center [156, 132] width 40 height 10
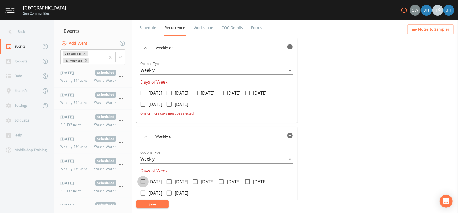
click at [145, 182] on icon at bounding box center [143, 182] width 6 height 6
click at [143, 182] on input "[DATE]" at bounding box center [139, 179] width 5 height 5
checkbox input "true"
click at [144, 96] on icon at bounding box center [143, 93] width 6 height 6
click at [143, 93] on input "[DATE]" at bounding box center [139, 90] width 5 height 5
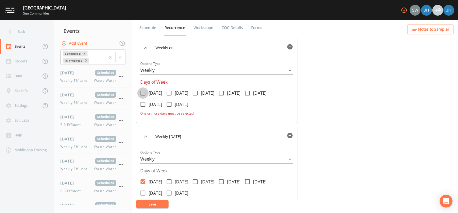
checkbox input "true"
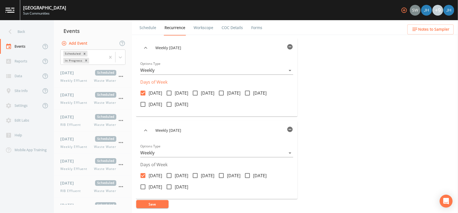
click at [158, 202] on button "Save" at bounding box center [152, 204] width 32 height 8
click at [154, 203] on button "Save" at bounding box center [152, 204] width 32 height 8
click at [204, 29] on link "Workscope" at bounding box center [203, 27] width 21 height 15
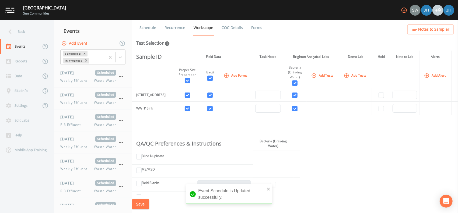
click at [236, 28] on link "COC Details" at bounding box center [232, 27] width 23 height 15
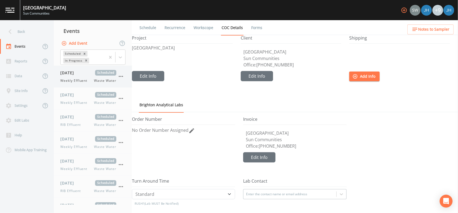
click at [78, 75] on span "[DATE]" at bounding box center [69, 73] width 18 height 6
select select "092b3f94-5697-4c94-9891-da161916fdbb"
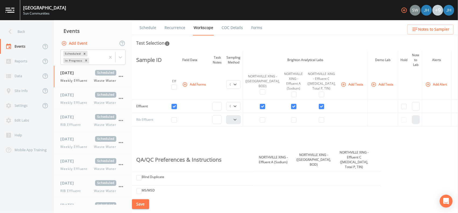
click at [230, 28] on link "COC Details" at bounding box center [232, 27] width 23 height 15
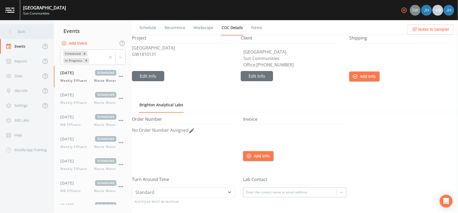
click at [16, 35] on div "Back" at bounding box center [24, 31] width 49 height 15
